Goal: Entertainment & Leisure: Consume media (video, audio)

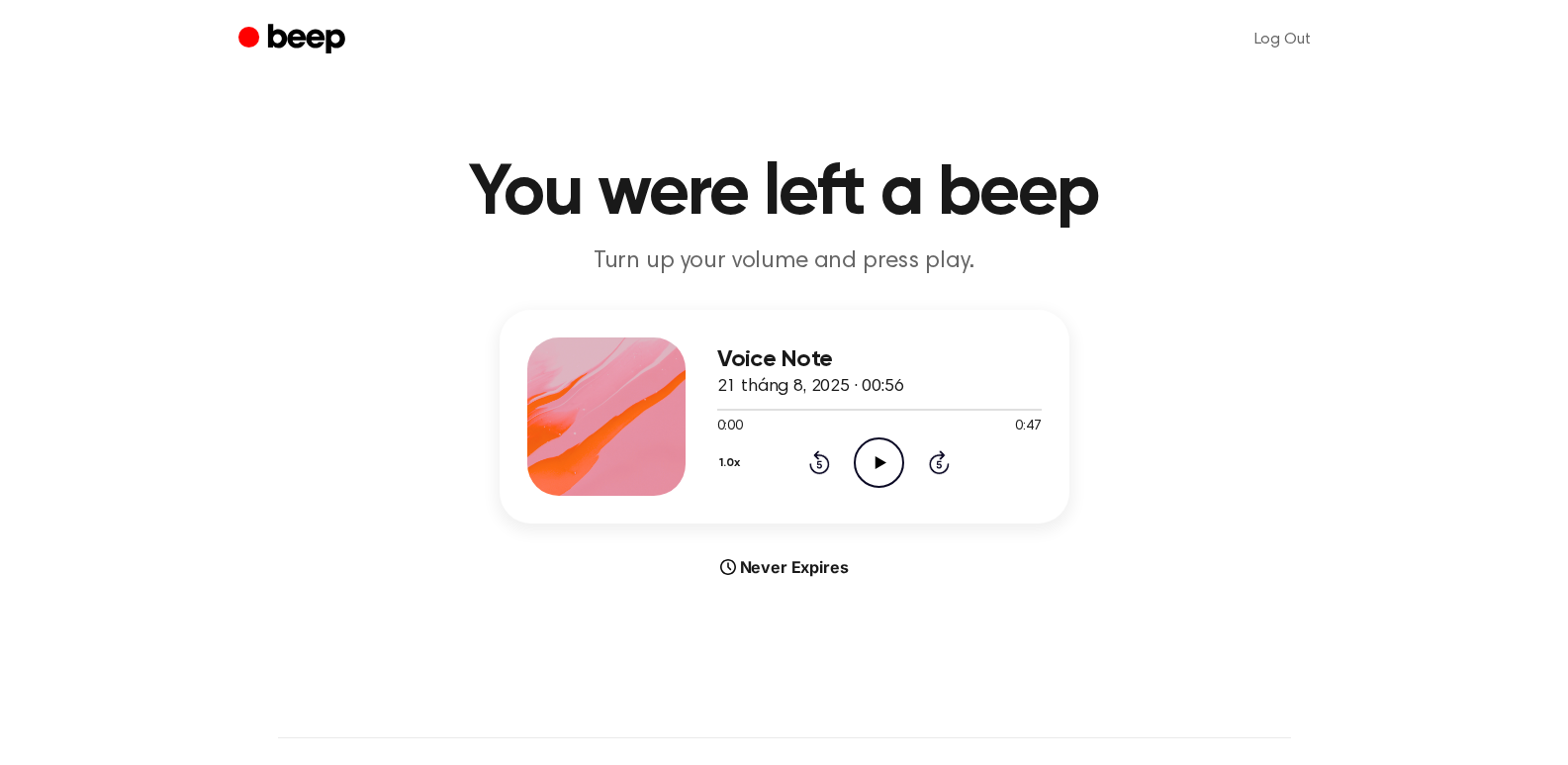
click at [879, 464] on icon at bounding box center [880, 462] width 11 height 13
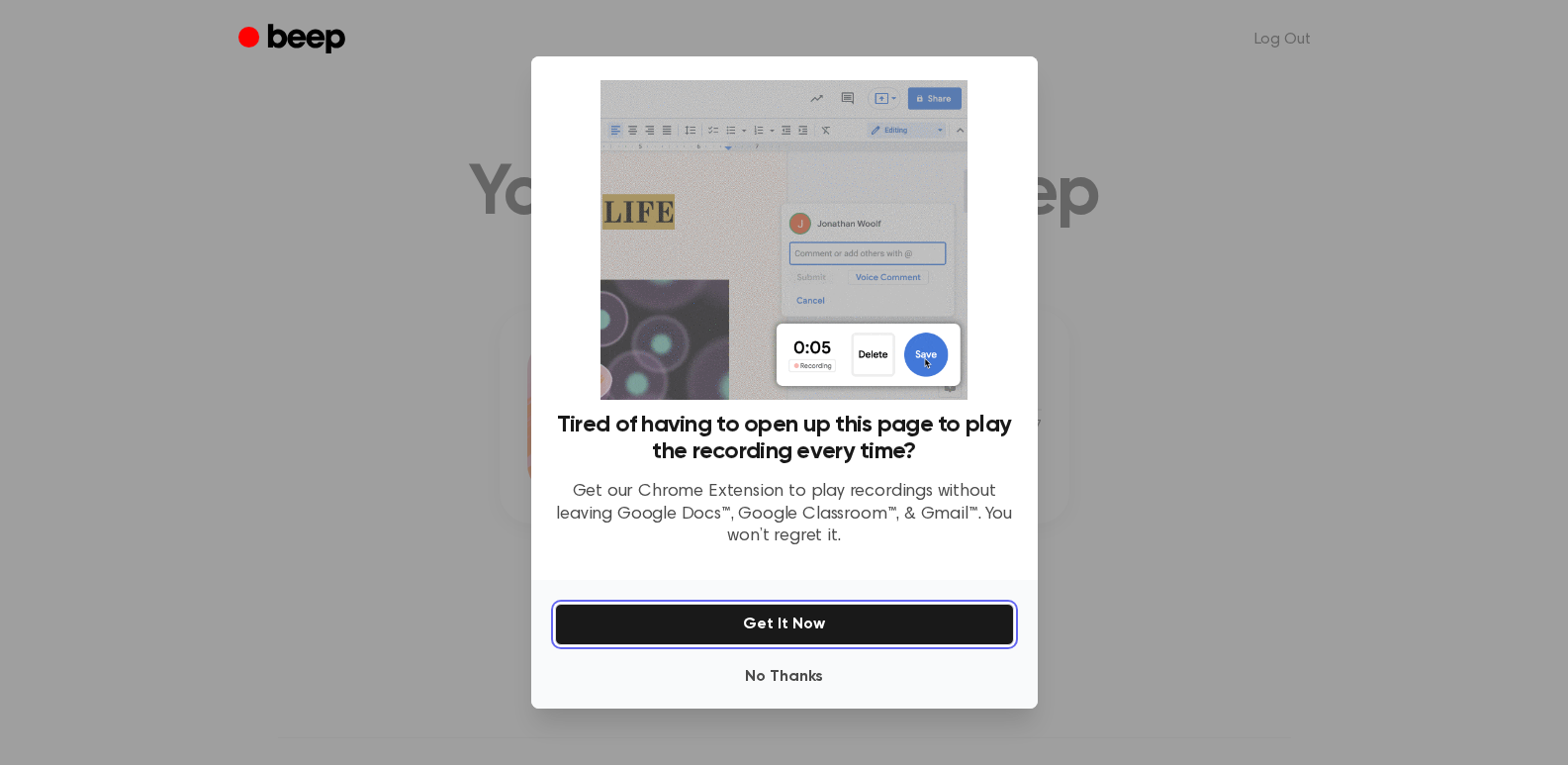
click at [809, 625] on button "Get It Now" at bounding box center [785, 624] width 459 height 42
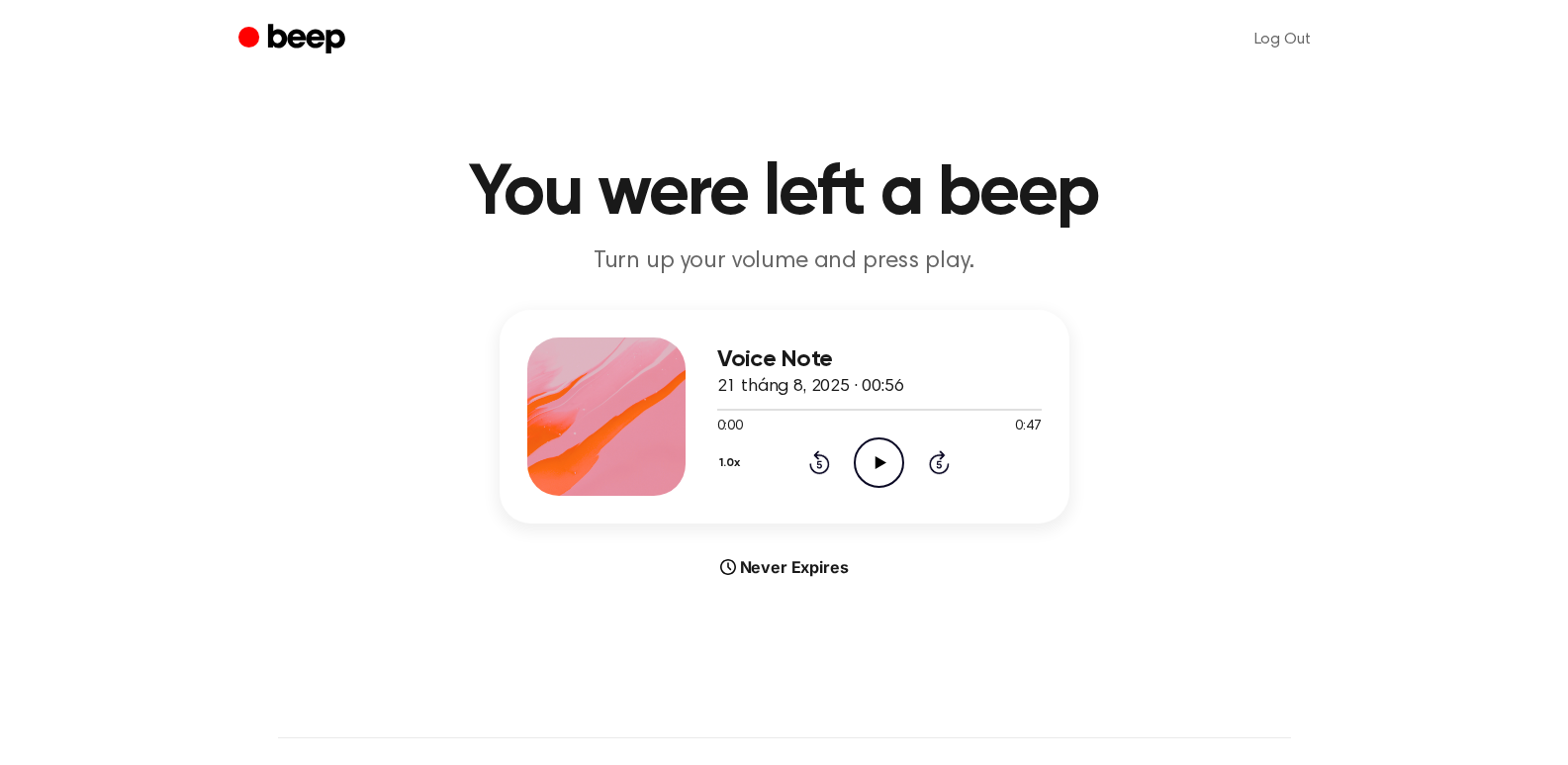
click at [887, 478] on icon "Play Audio" at bounding box center [878, 462] width 51 height 51
click at [1142, 386] on div "Voice Note 21 tháng 8, 2025 · 00:56 0:09 0:47 Your browser does not support the…" at bounding box center [784, 444] width 1521 height 269
click at [815, 464] on icon "Rewind 5 seconds" at bounding box center [820, 462] width 22 height 26
click at [815, 463] on icon "Rewind 5 seconds" at bounding box center [820, 462] width 22 height 26
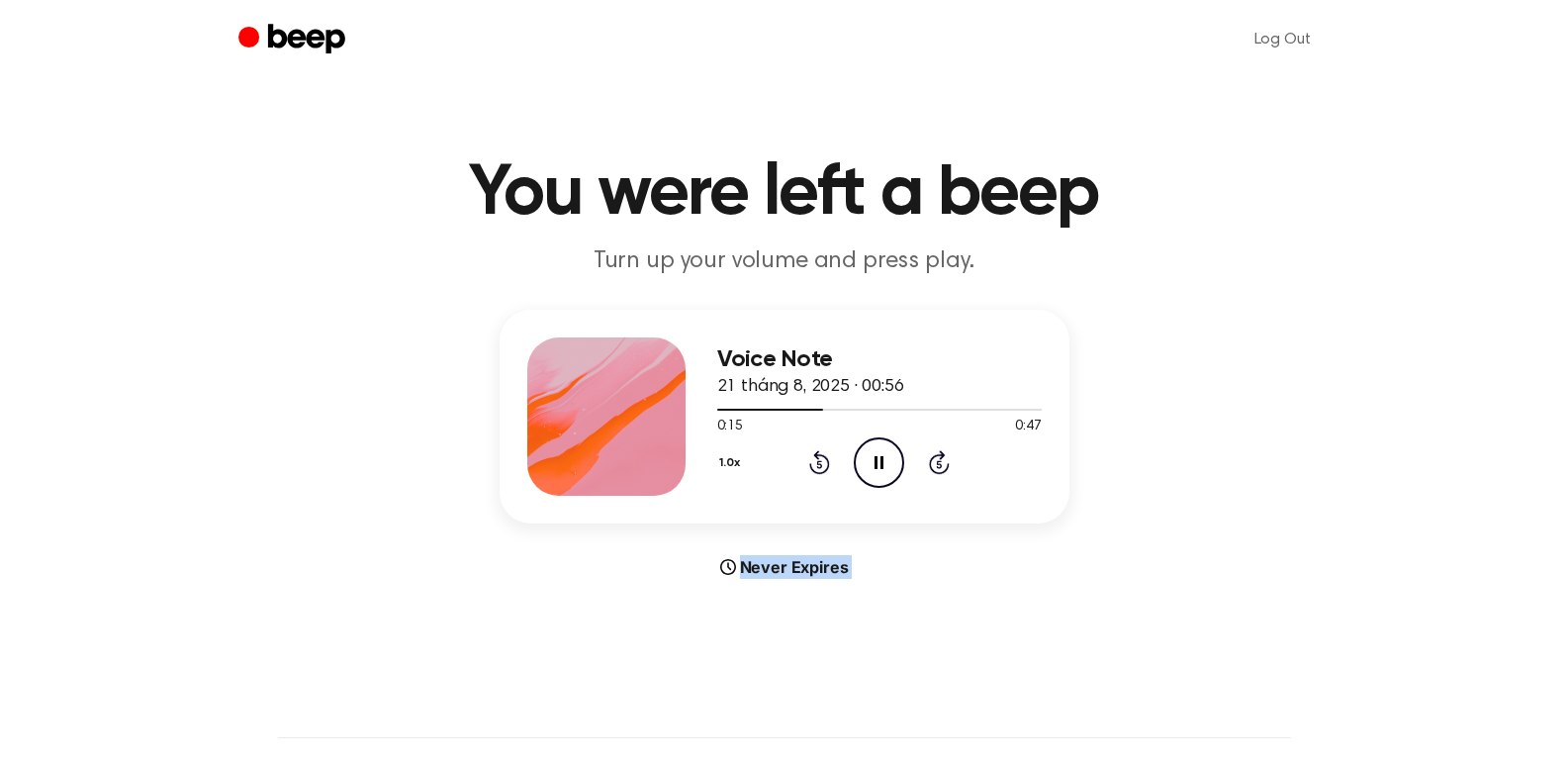
click at [815, 463] on icon "Rewind 5 seconds" at bounding box center [820, 462] width 22 height 26
click at [869, 476] on icon "Play Audio" at bounding box center [878, 462] width 51 height 51
